Goal: Task Accomplishment & Management: Manage account settings

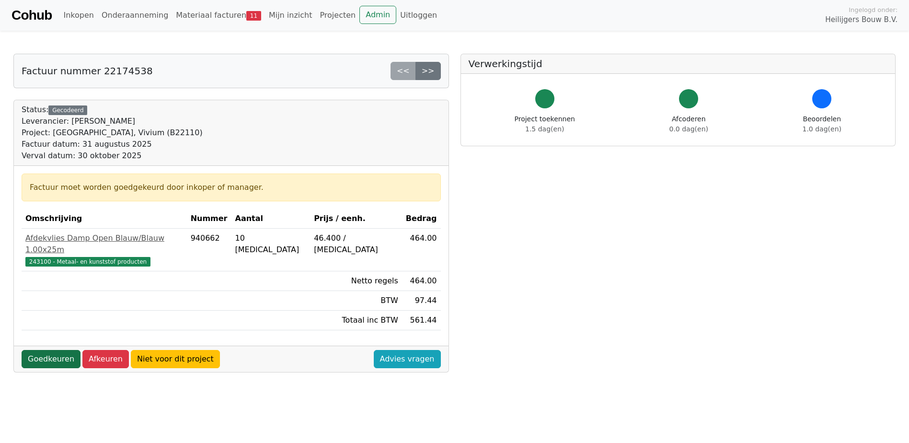
click at [50, 350] on link "Goedkeuren" at bounding box center [51, 359] width 59 height 18
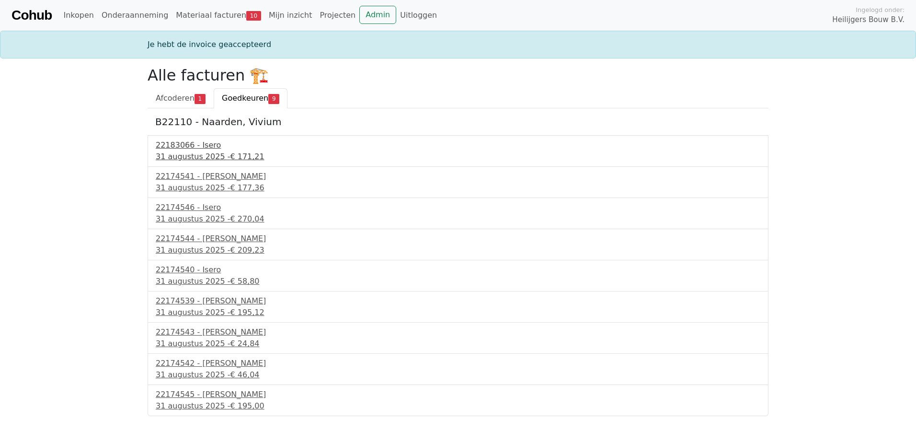
click at [178, 145] on div "22183066 - Isero" at bounding box center [458, 144] width 605 height 11
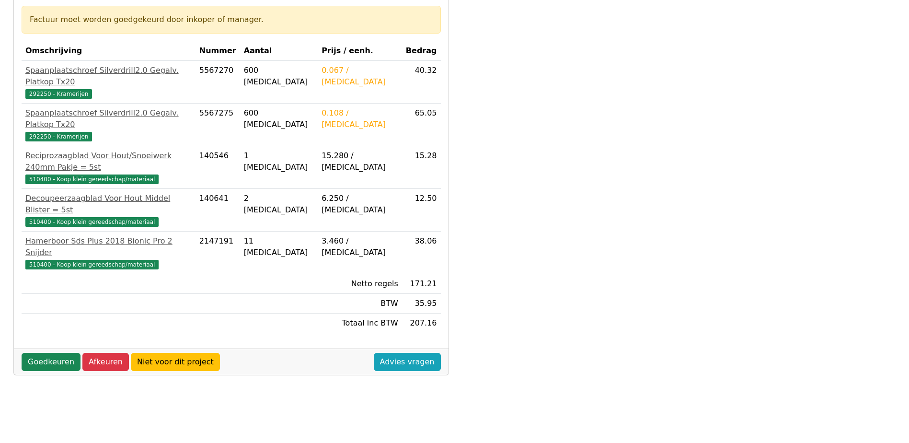
scroll to position [192, 0]
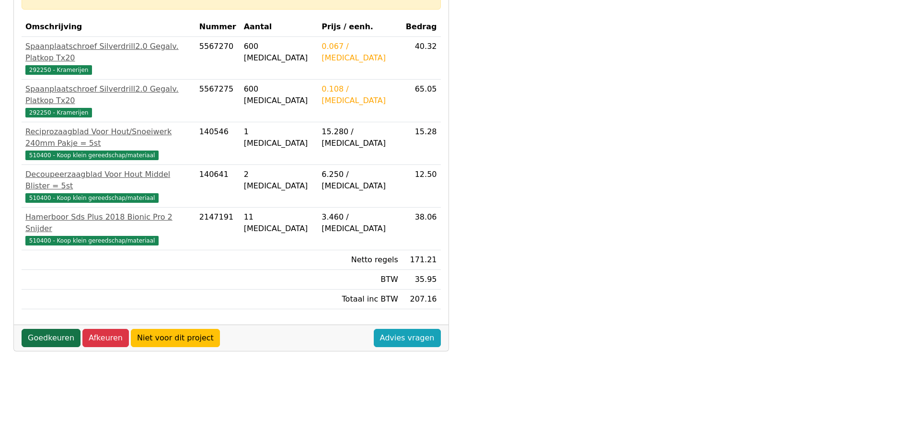
click at [52, 329] on link "Goedkeuren" at bounding box center [51, 338] width 59 height 18
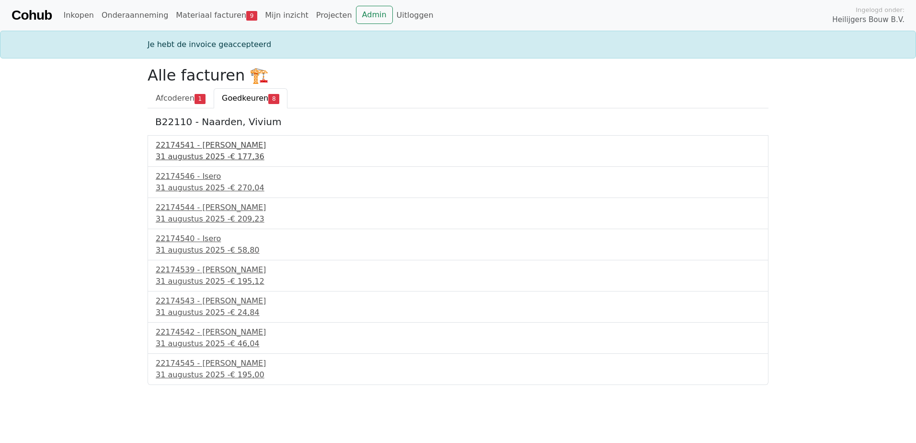
click at [192, 154] on div "31 augustus 2025 - € 177,36" at bounding box center [458, 156] width 605 height 11
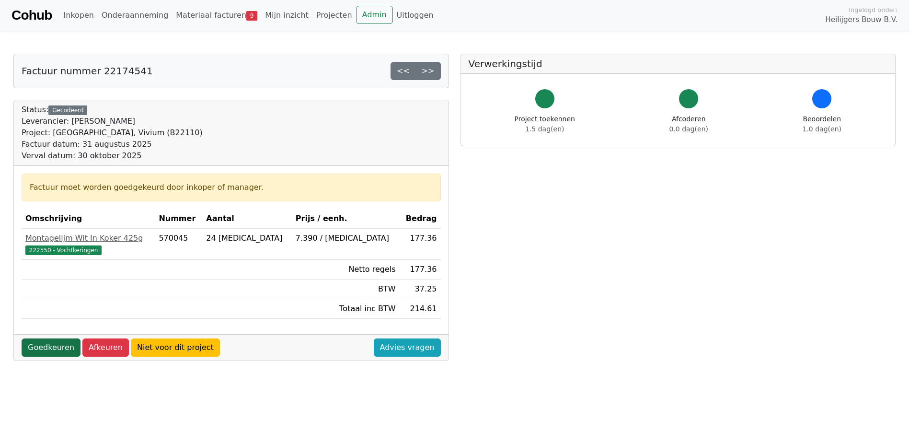
click at [44, 345] on link "Goedkeuren" at bounding box center [51, 347] width 59 height 18
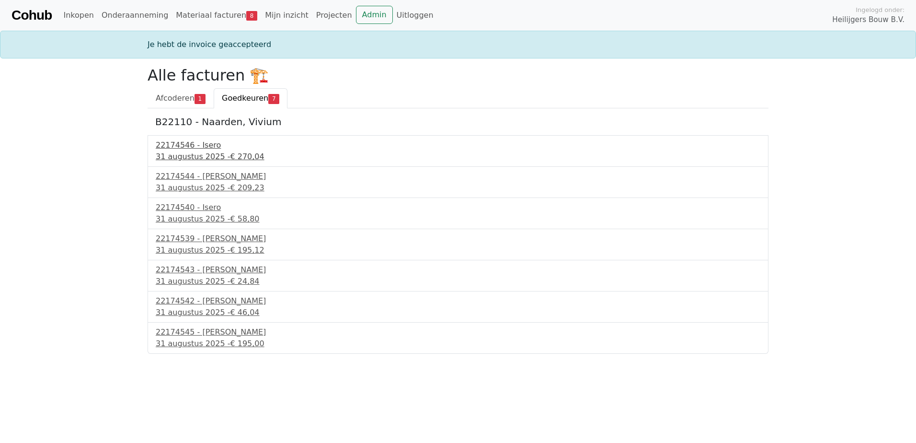
click at [211, 153] on div "31 augustus 2025 - € 270,04" at bounding box center [458, 156] width 605 height 11
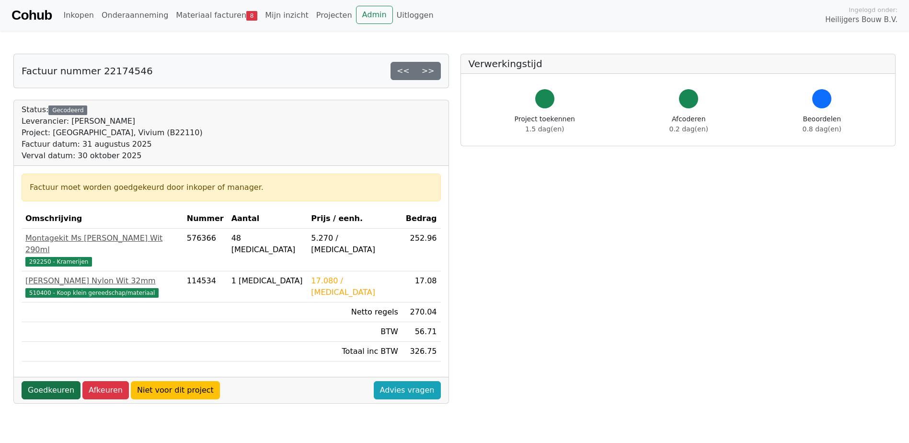
click at [52, 381] on link "Goedkeuren" at bounding box center [51, 390] width 59 height 18
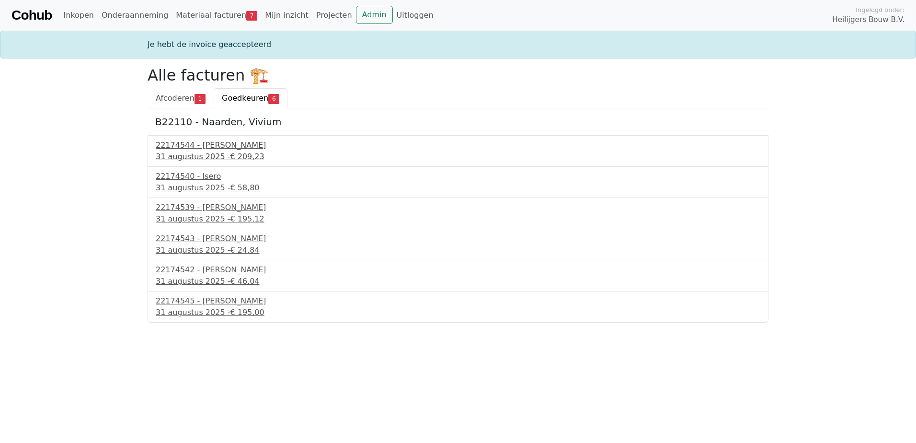
click at [192, 145] on div "22174544 - Isero" at bounding box center [458, 144] width 605 height 11
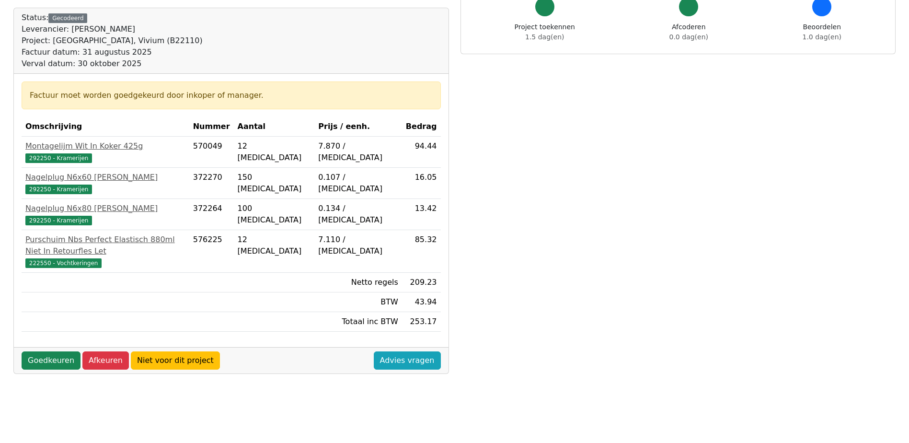
scroll to position [96, 0]
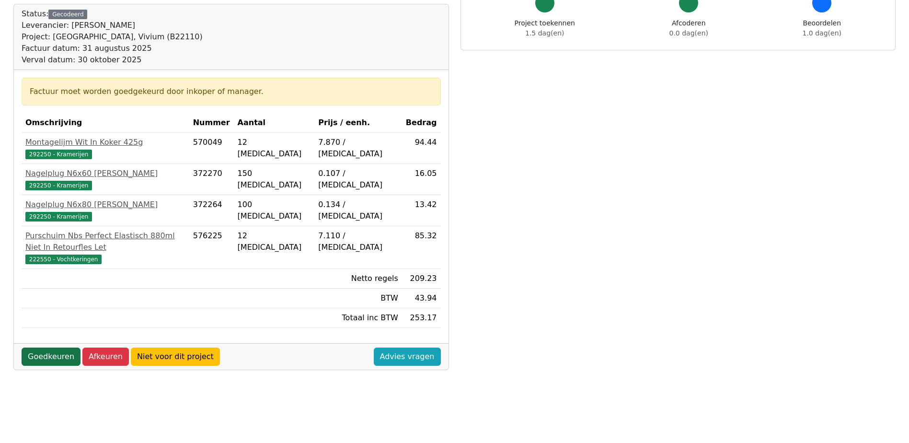
click at [44, 347] on link "Goedkeuren" at bounding box center [51, 356] width 59 height 18
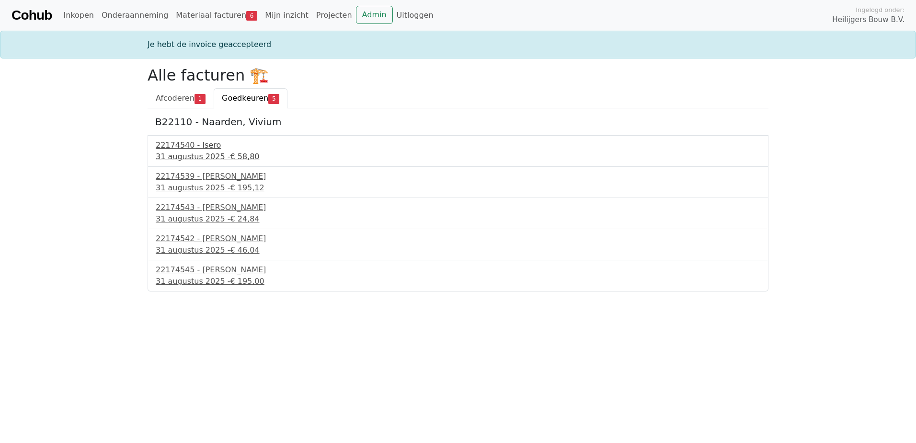
click at [170, 146] on div "22174540 - Isero" at bounding box center [458, 144] width 605 height 11
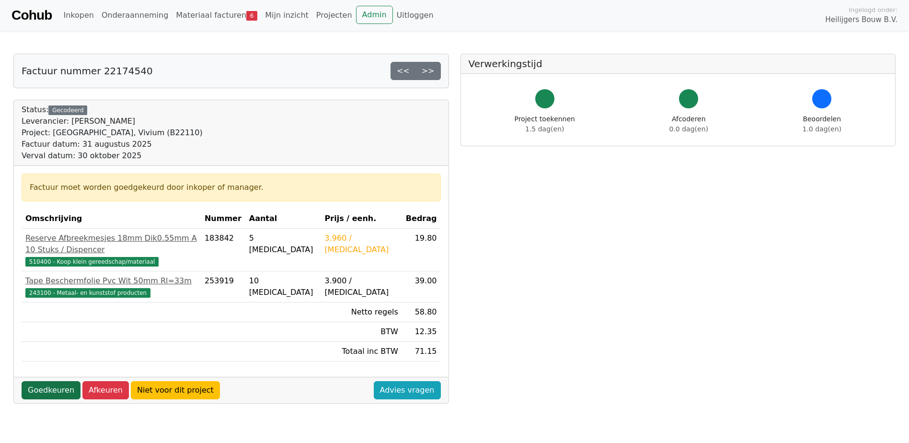
click at [62, 381] on link "Goedkeuren" at bounding box center [51, 390] width 59 height 18
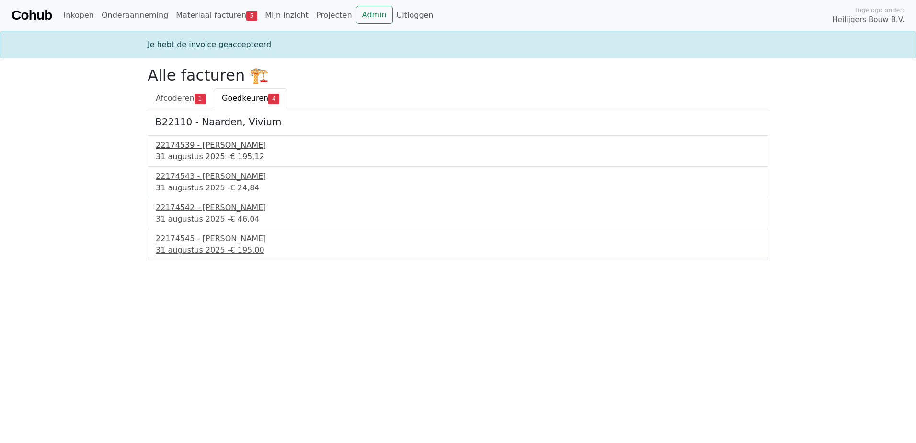
click at [174, 144] on div "22174539 - [PERSON_NAME]" at bounding box center [458, 144] width 605 height 11
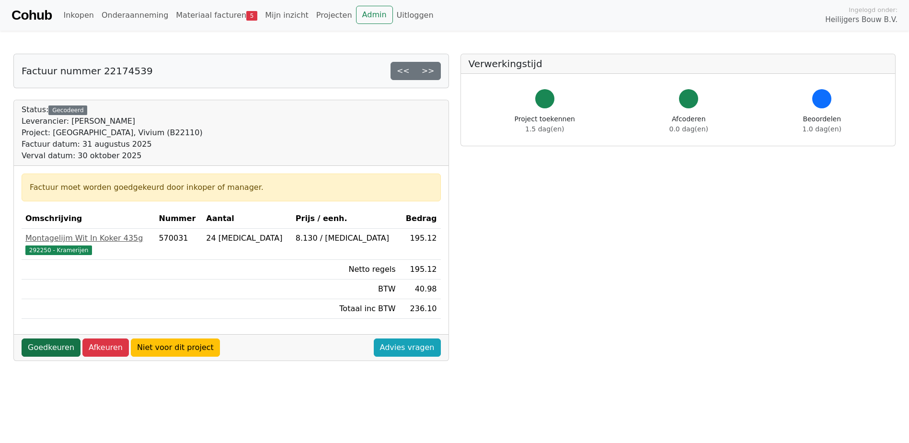
click at [41, 345] on link "Goedkeuren" at bounding box center [51, 347] width 59 height 18
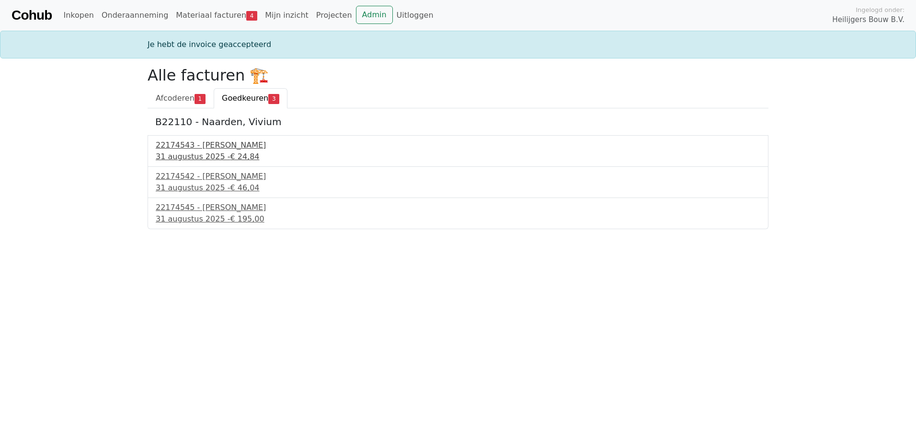
click at [164, 155] on div "31 augustus 2025 - € 24,84" at bounding box center [458, 156] width 605 height 11
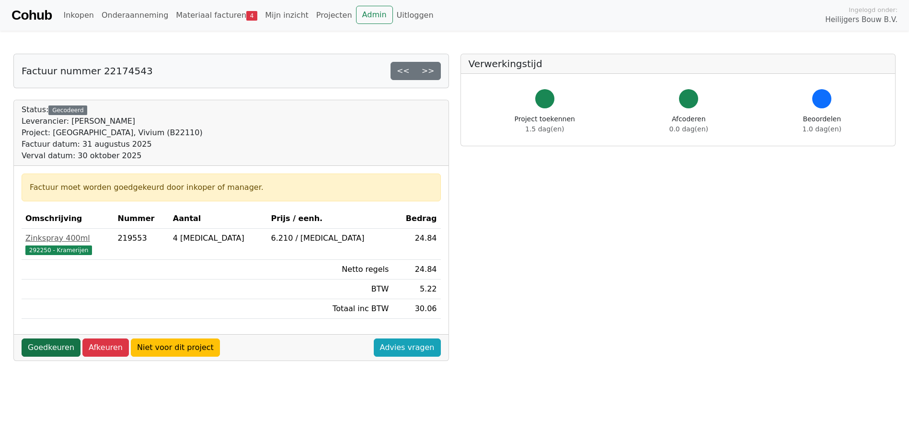
click at [57, 350] on link "Goedkeuren" at bounding box center [51, 347] width 59 height 18
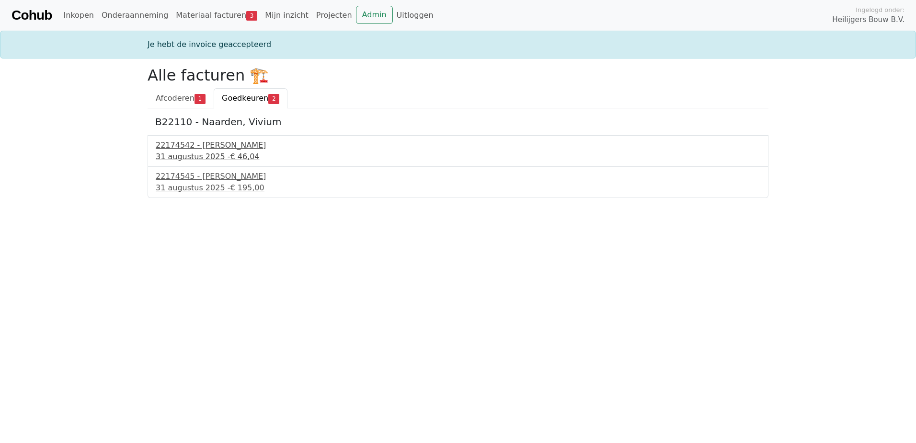
click at [191, 158] on div "31 augustus 2025 - € 46,04" at bounding box center [458, 156] width 605 height 11
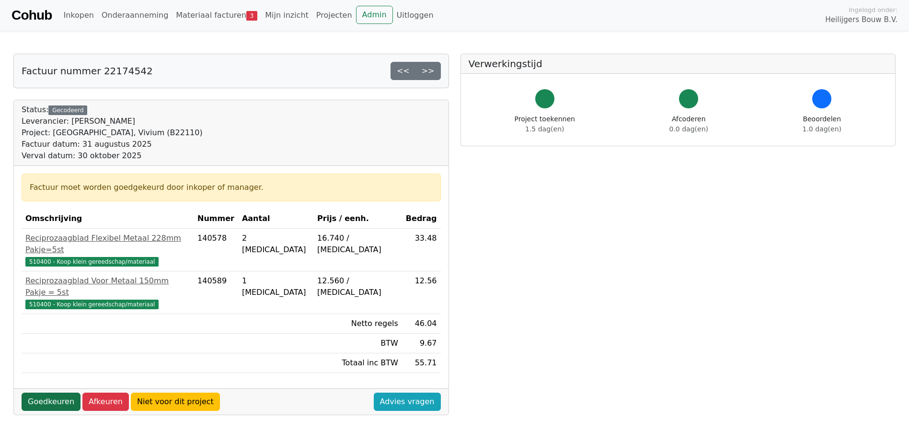
click at [50, 392] on link "Goedkeuren" at bounding box center [51, 401] width 59 height 18
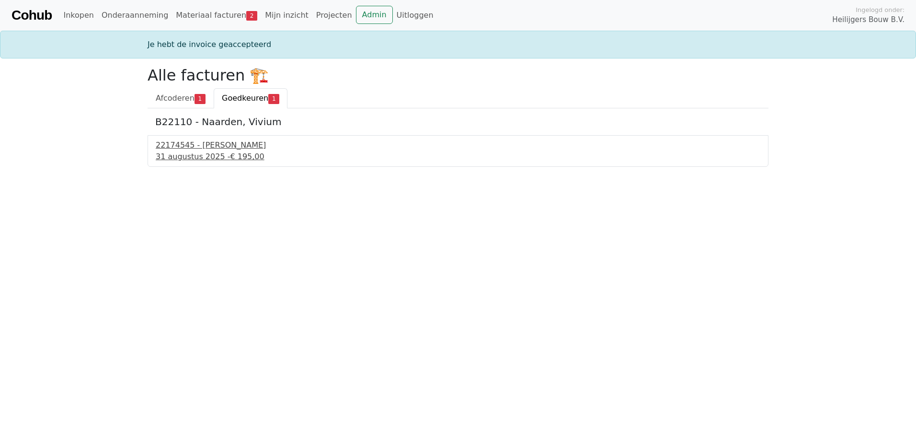
click at [201, 150] on div "22174545 - Isero" at bounding box center [458, 144] width 605 height 11
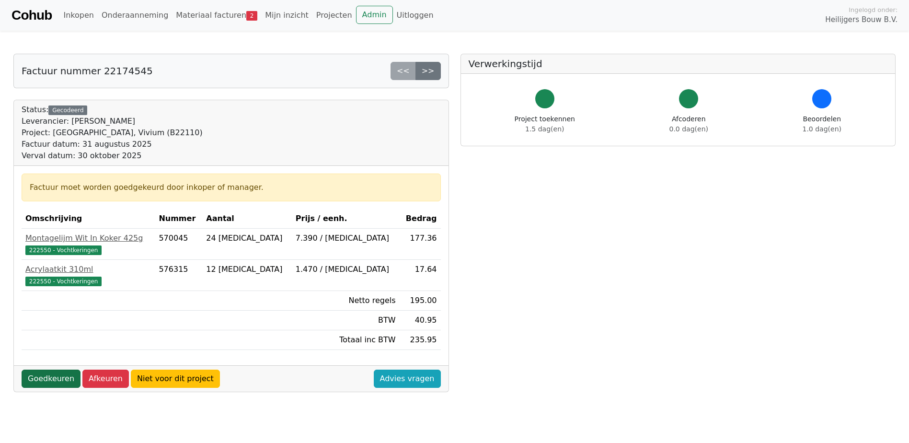
click at [28, 378] on link "Goedkeuren" at bounding box center [51, 378] width 59 height 18
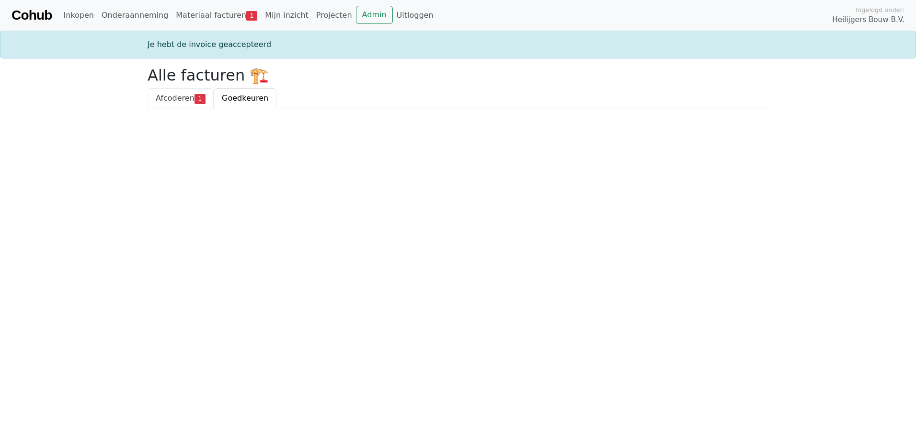
click at [185, 99] on span "Afcoderen" at bounding box center [175, 97] width 39 height 9
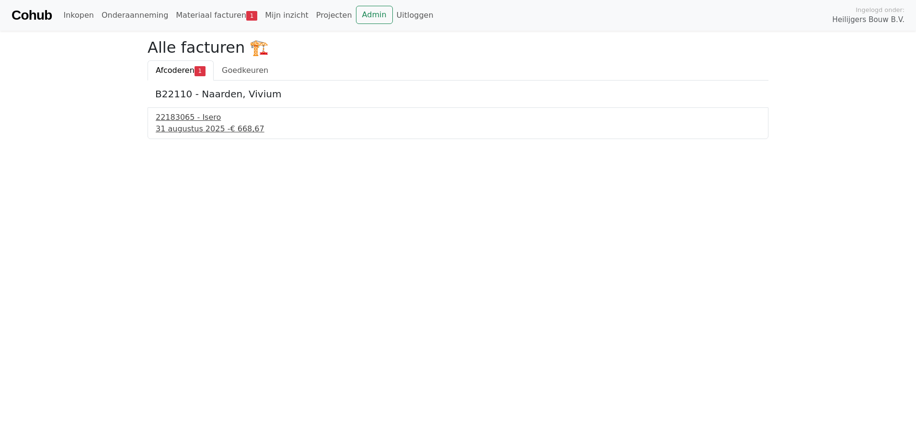
click at [207, 130] on div "31 augustus 2025 - € 668,67" at bounding box center [458, 128] width 605 height 11
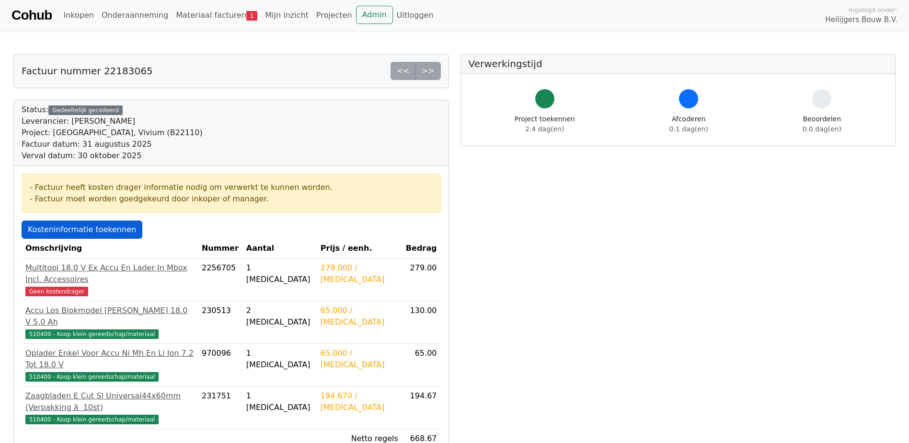
click at [107, 231] on link "Kosteninformatie toekennen" at bounding box center [82, 229] width 121 height 18
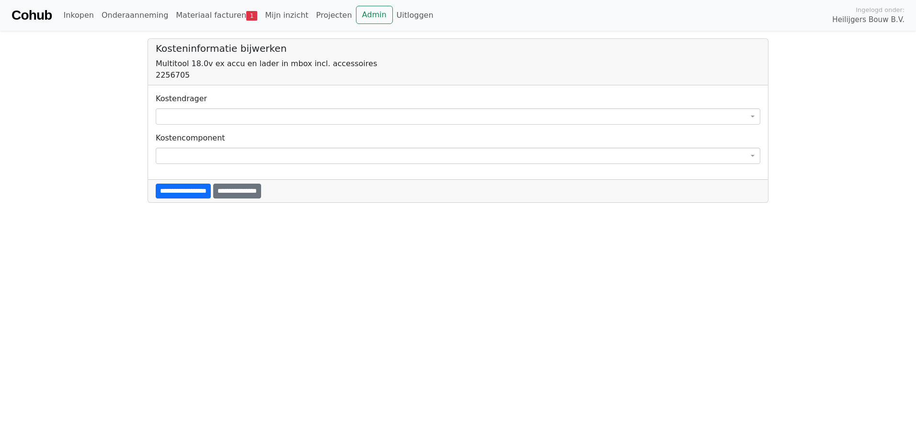
click at [161, 114] on span at bounding box center [458, 116] width 605 height 16
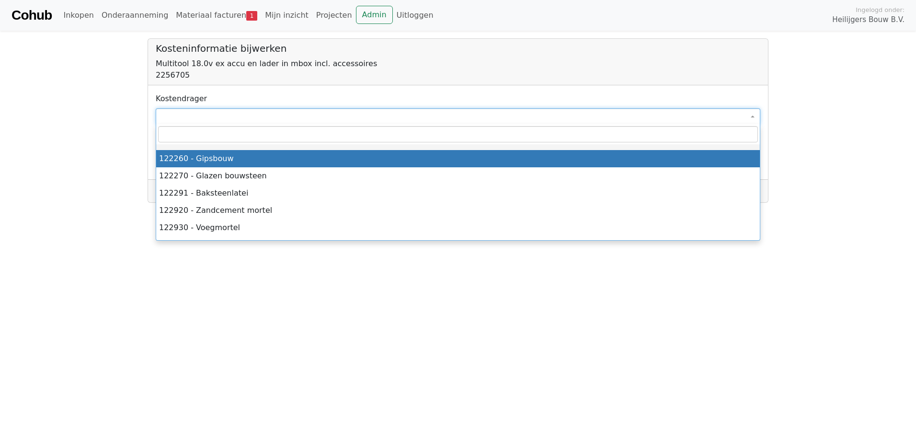
select select "***"
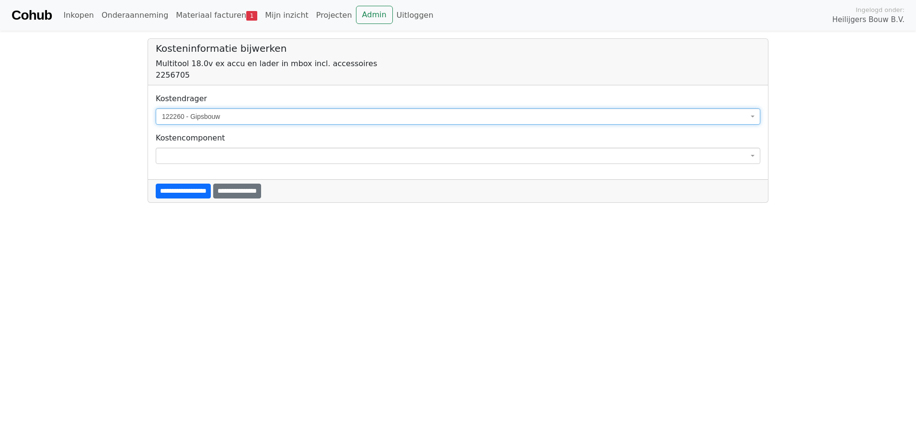
click at [196, 155] on span at bounding box center [458, 156] width 605 height 16
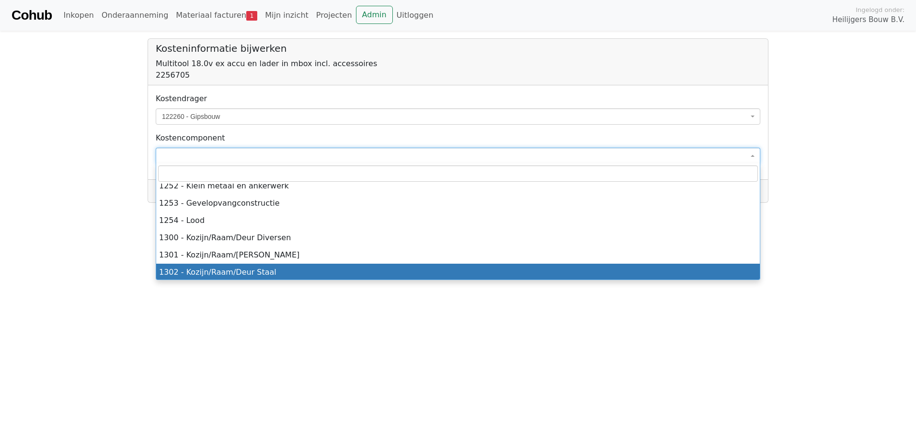
scroll to position [575, 0]
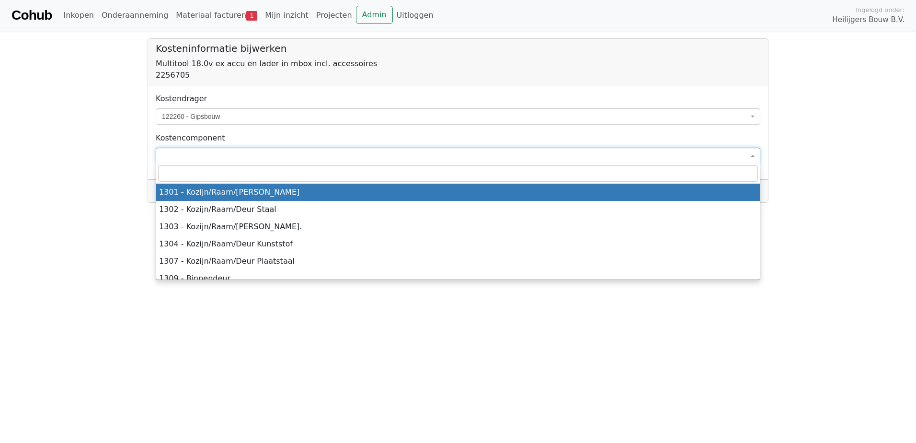
select select "****"
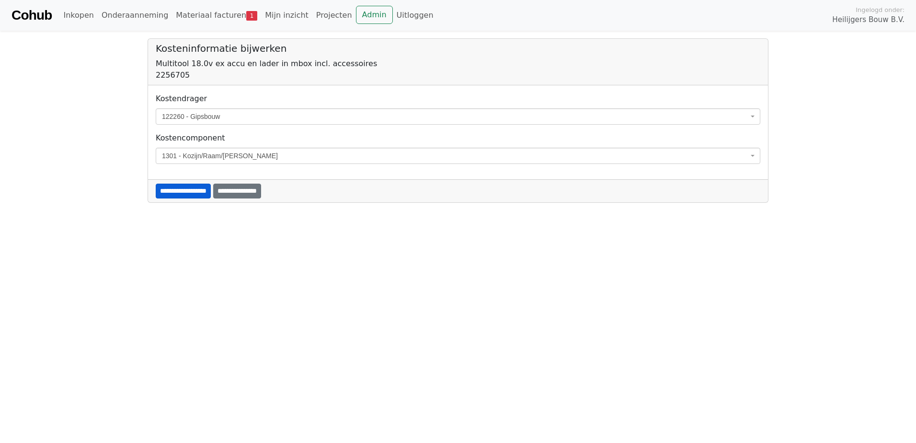
click at [201, 190] on input "**********" at bounding box center [183, 191] width 55 height 15
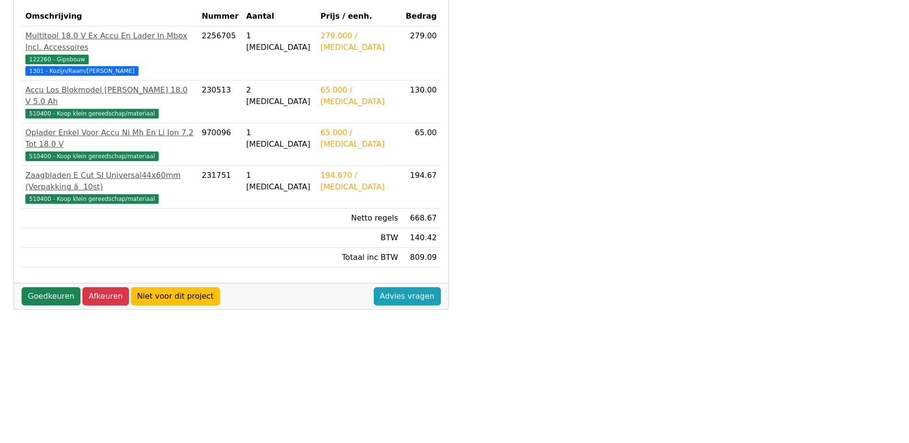
scroll to position [240, 0]
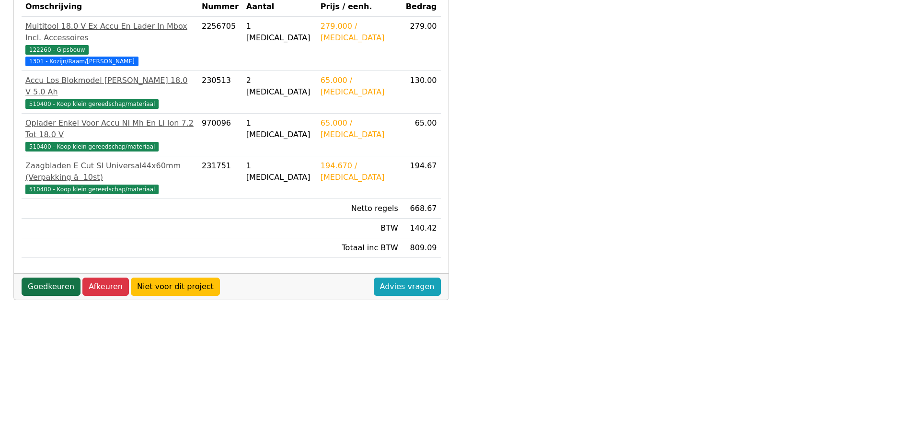
click at [36, 277] on link "Goedkeuren" at bounding box center [51, 286] width 59 height 18
